Goal: Task Accomplishment & Management: Use online tool/utility

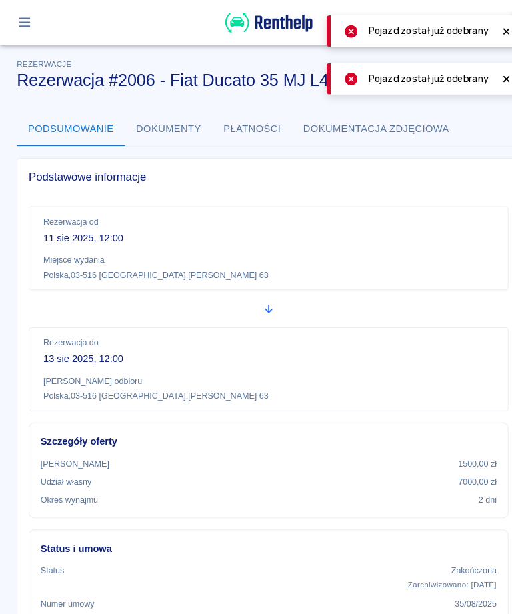
click at [486, 75] on icon at bounding box center [482, 75] width 12 height 9
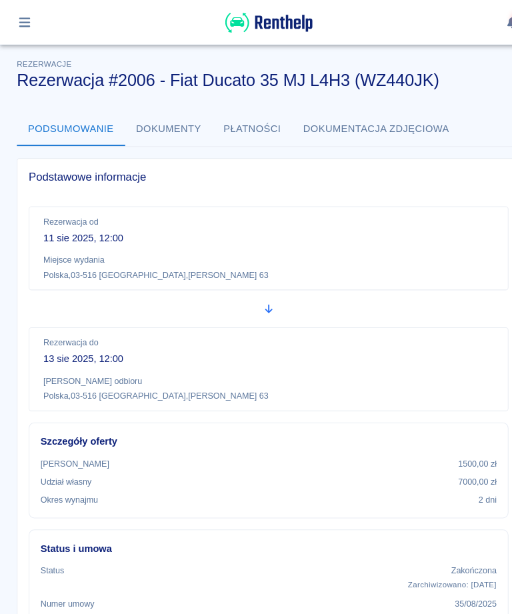
click at [23, 16] on icon "button" at bounding box center [23, 21] width 15 height 12
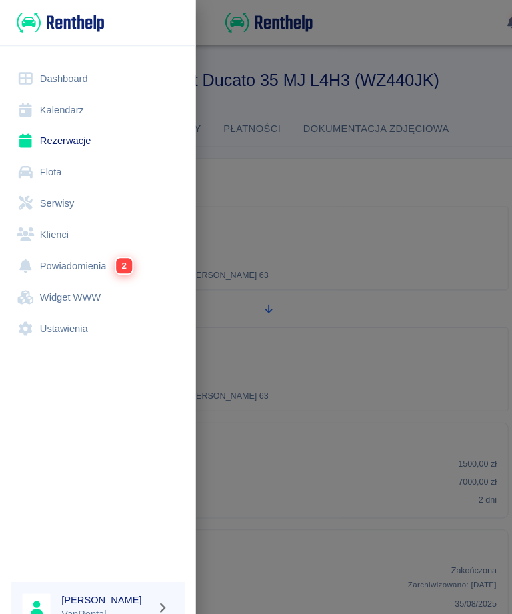
click at [75, 104] on link "Kalendarz" at bounding box center [93, 105] width 165 height 30
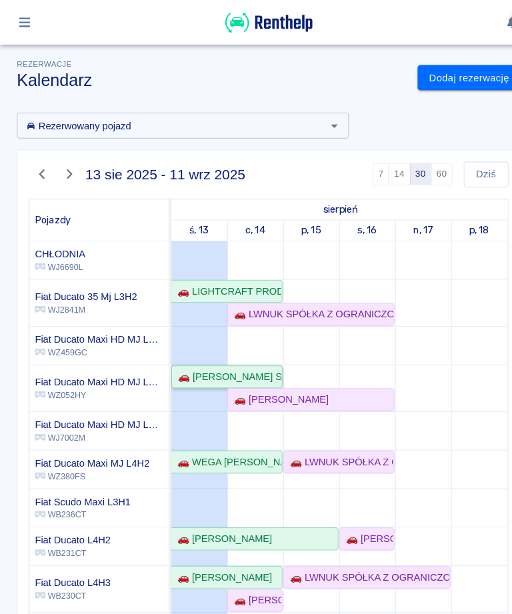
click at [196, 358] on div "🚗 [PERSON_NAME] SPÓŁKA JAWNA - [PERSON_NAME]" at bounding box center [216, 359] width 103 height 14
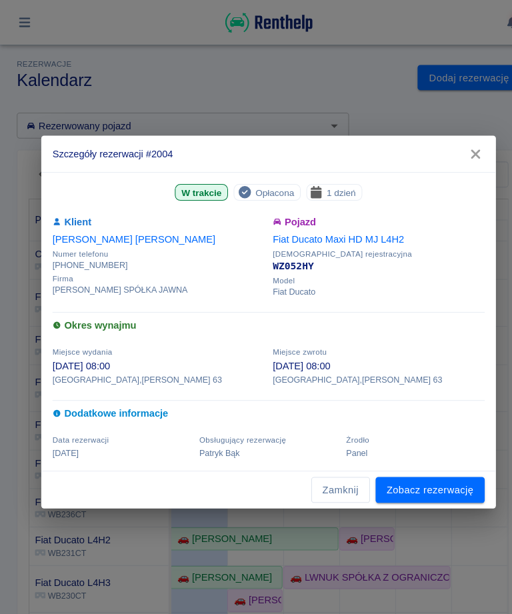
click at [421, 462] on link "Zobacz rezerwację" at bounding box center [410, 466] width 104 height 25
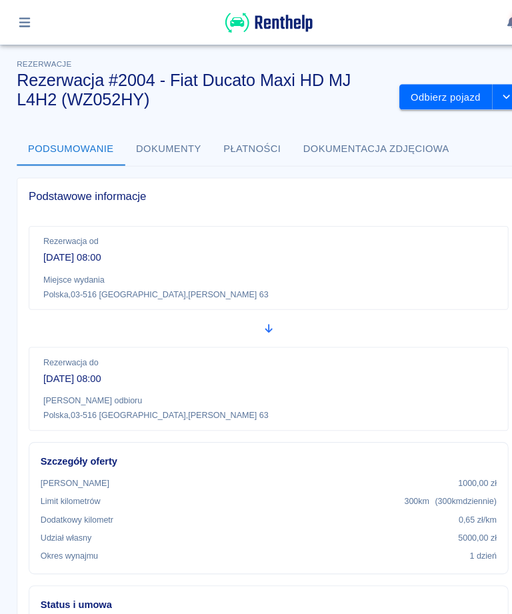
click at [419, 89] on button "Odbierz pojazd" at bounding box center [424, 93] width 89 height 25
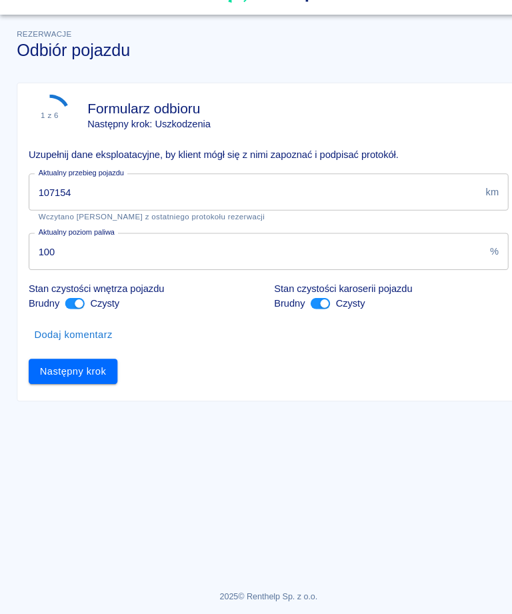
click at [105, 194] on input "107154" at bounding box center [242, 211] width 430 height 35
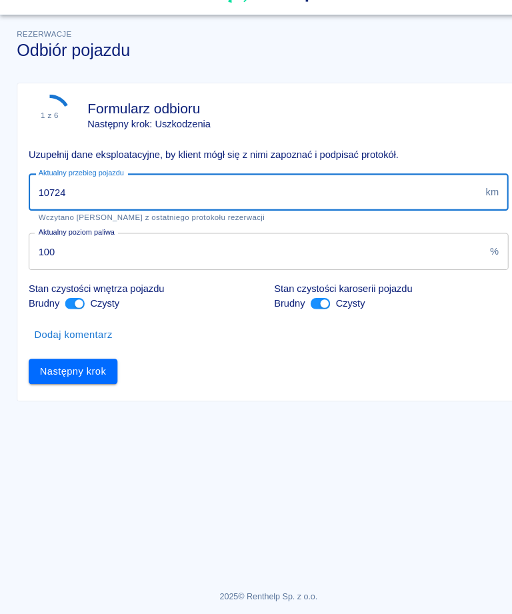
type input "107242"
click at [81, 370] on button "Następny krok" at bounding box center [69, 382] width 85 height 25
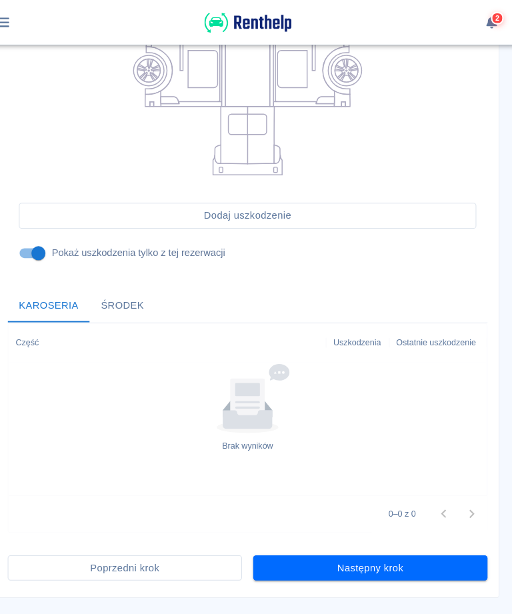
scroll to position [315, 0]
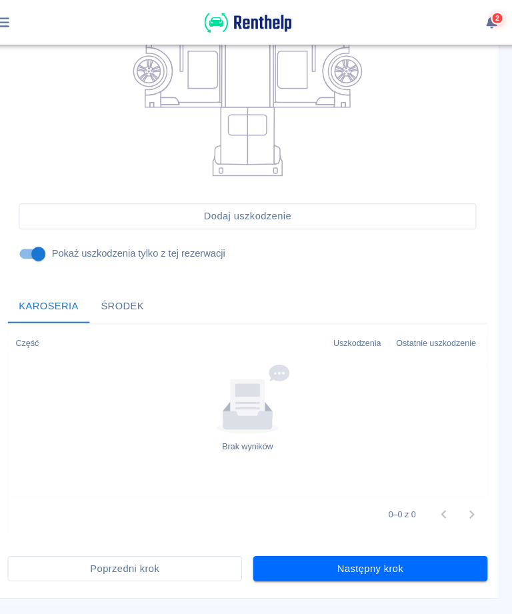
click at [343, 544] on button "Następny krok" at bounding box center [372, 542] width 223 height 25
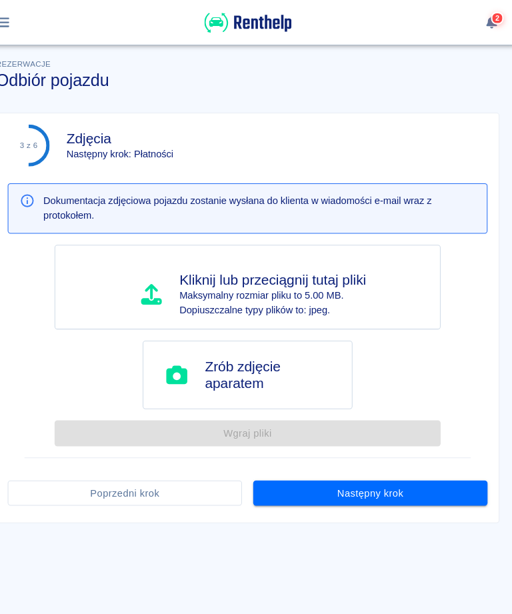
scroll to position [0, 0]
click at [352, 472] on button "Następny krok" at bounding box center [372, 470] width 223 height 25
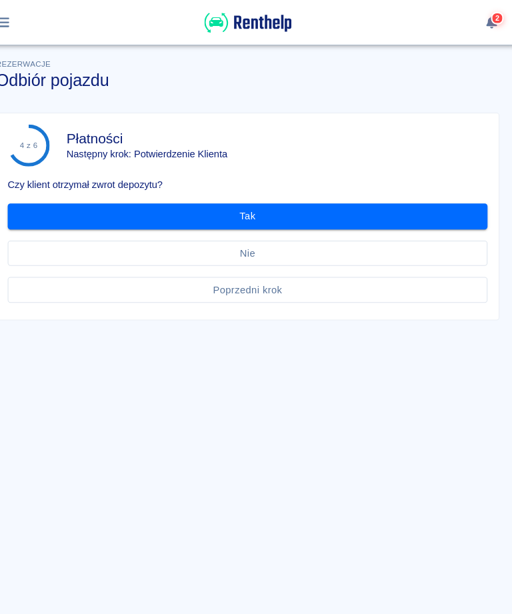
click at [245, 204] on button "Tak" at bounding box center [255, 206] width 457 height 25
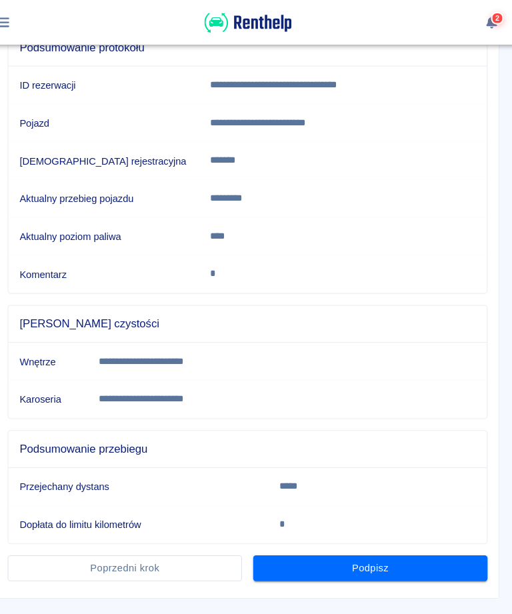
scroll to position [167, 0]
click at [354, 549] on button "Podpisz" at bounding box center [372, 541] width 223 height 25
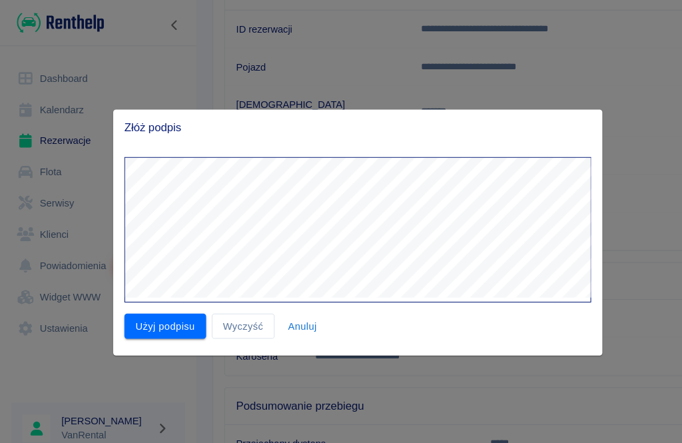
click at [161, 312] on button "Użyj podpisu" at bounding box center [158, 310] width 78 height 25
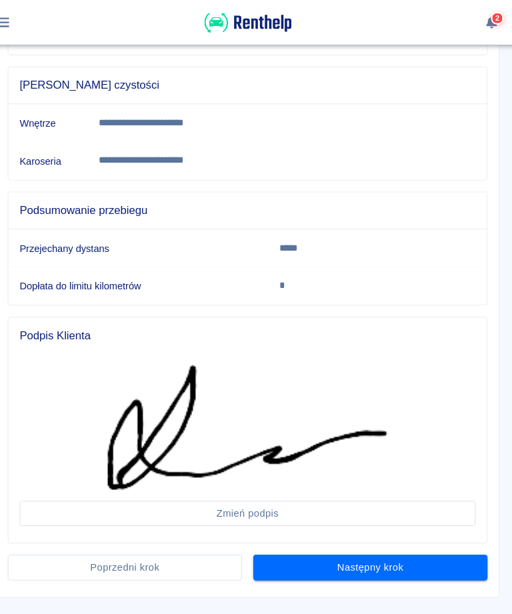
scroll to position [393, 0]
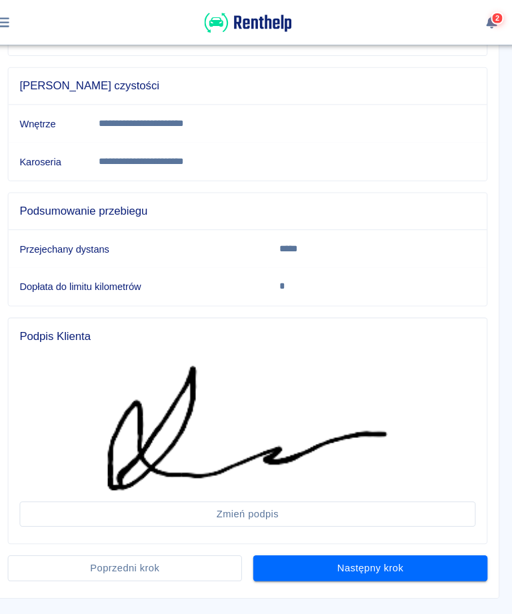
click at [352, 544] on button "Następny krok" at bounding box center [372, 541] width 223 height 25
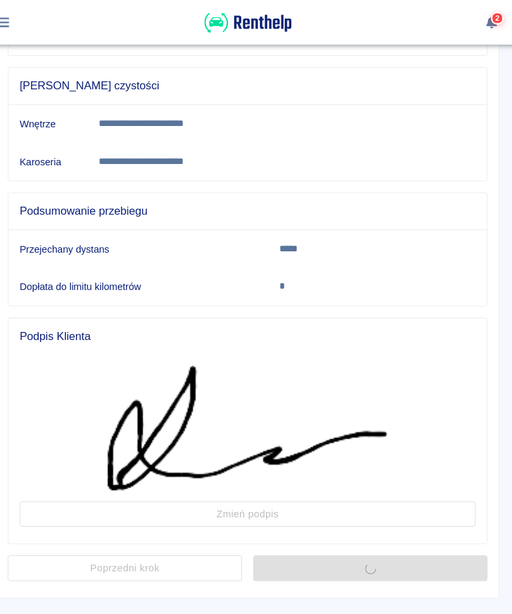
scroll to position [0, 0]
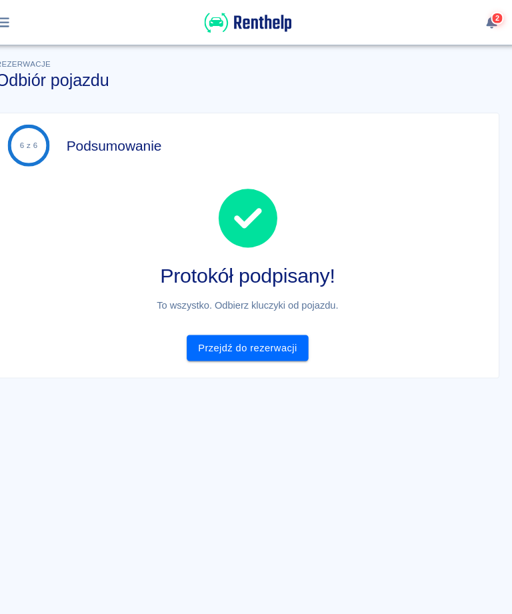
click at [232, 326] on link "Przejdź do rezerwacji" at bounding box center [255, 331] width 115 height 25
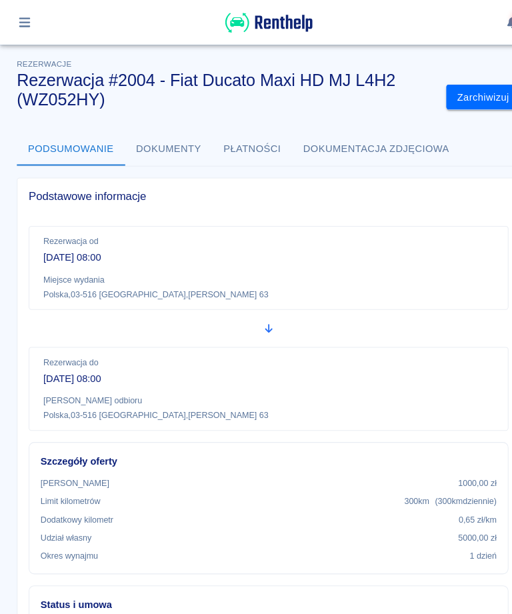
click at [464, 93] on button "Zarchiwizuj" at bounding box center [460, 93] width 71 height 25
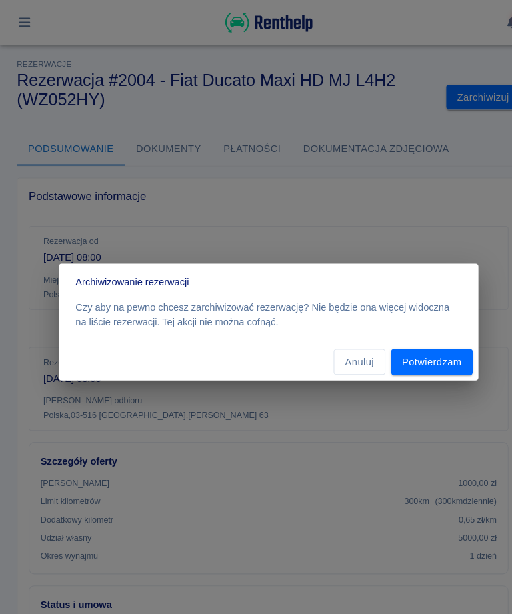
click at [343, 347] on button "Anuluj" at bounding box center [342, 344] width 49 height 25
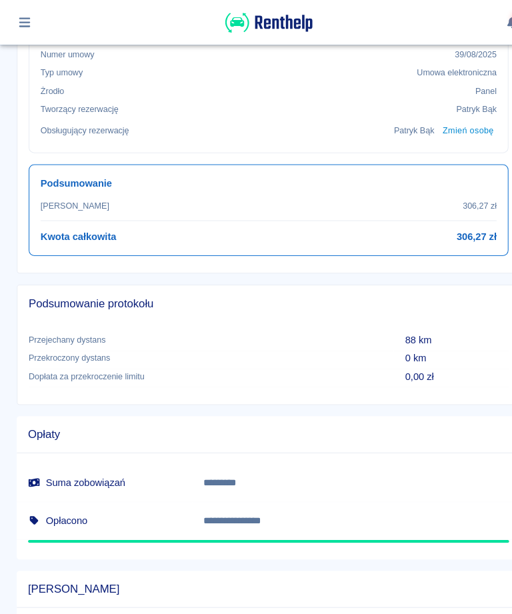
scroll to position [564, 0]
